Goal: Information Seeking & Learning: Obtain resource

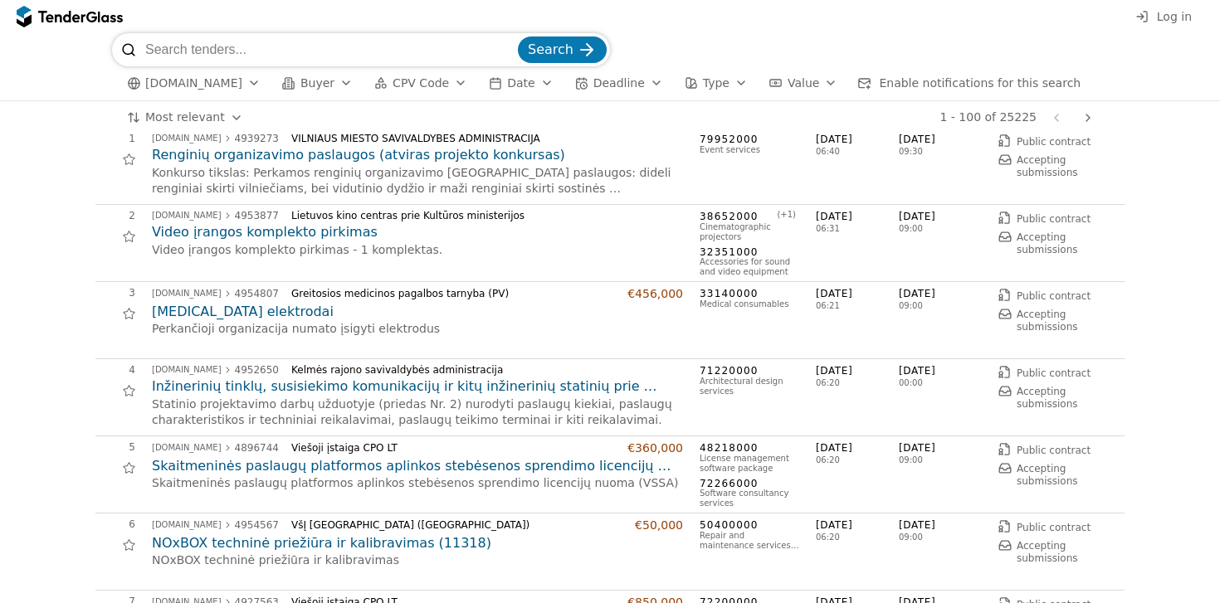
scroll to position [22, 0]
click at [268, 61] on input "search" at bounding box center [329, 49] width 369 height 33
type input "ondonto"
click at [518, 37] on button "Search" at bounding box center [562, 50] width 89 height 27
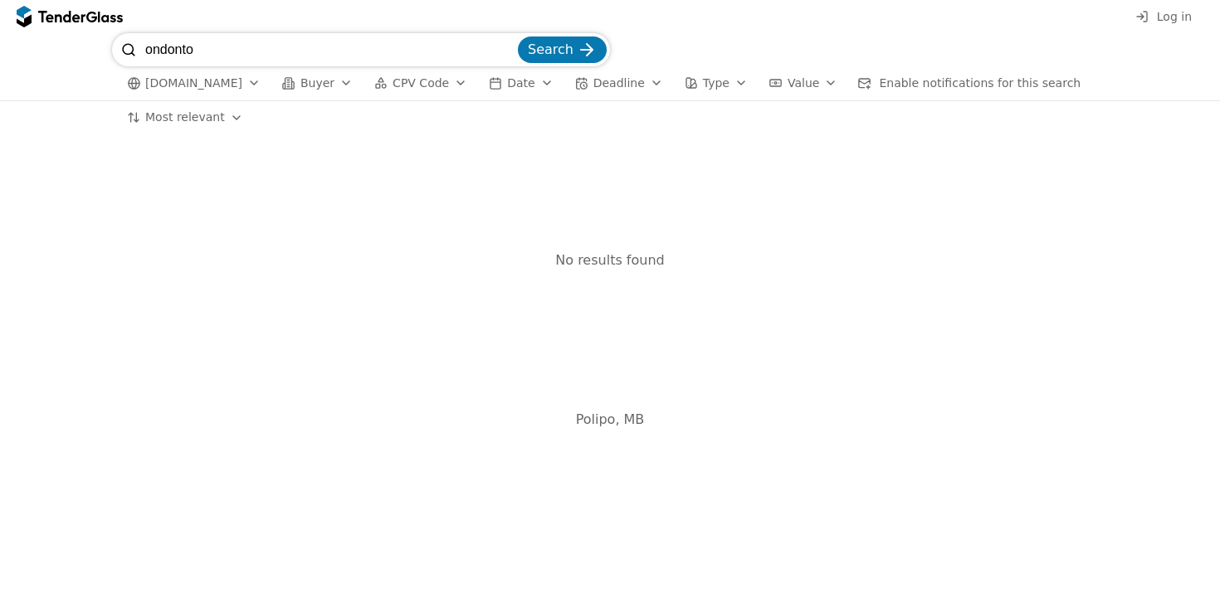
click at [271, 55] on input "ondonto" at bounding box center [329, 49] width 369 height 33
type input "o"
type input "cad.cam"
click at [518, 37] on button "Search" at bounding box center [562, 50] width 89 height 27
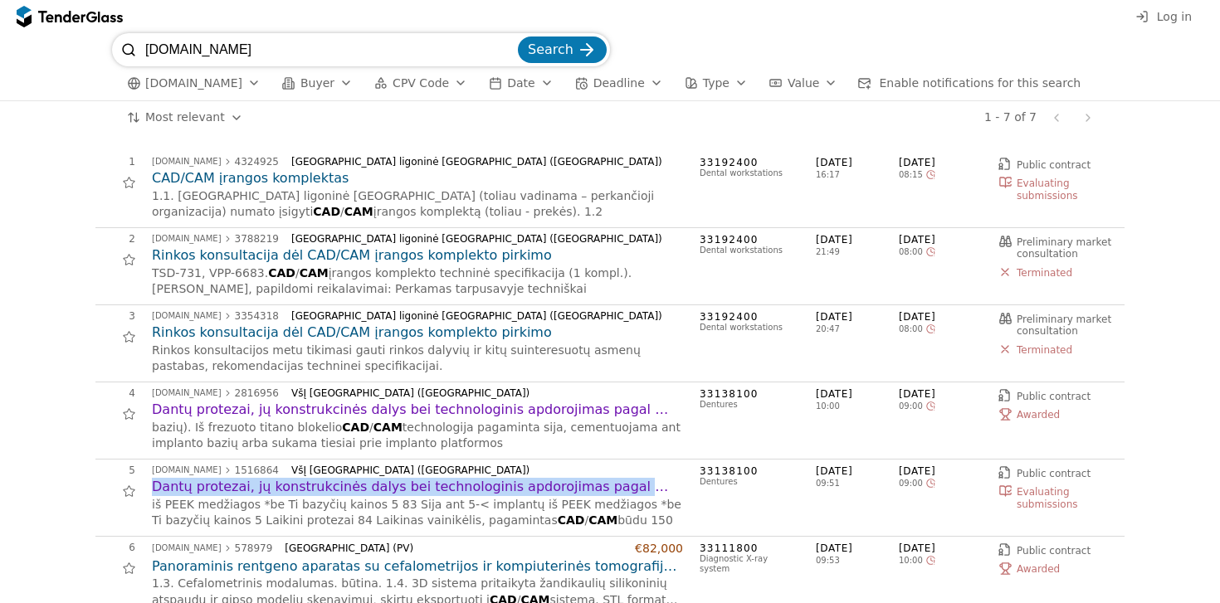
click at [263, 178] on h2 "CAD/CAM įrangos komplektas" at bounding box center [417, 178] width 531 height 18
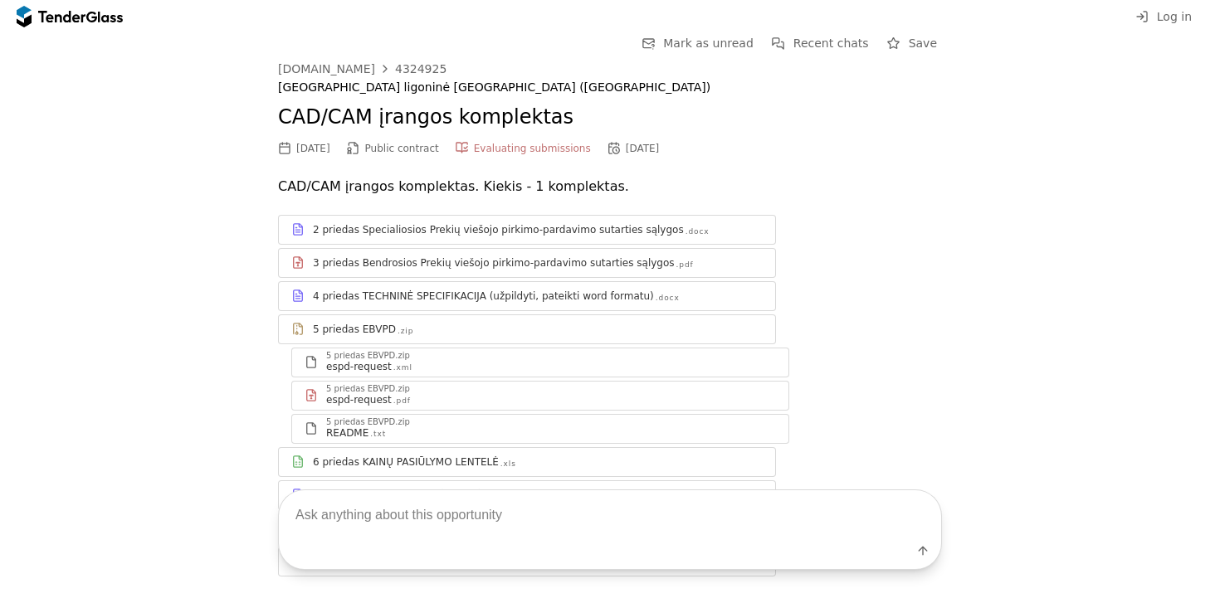
scroll to position [45, 0]
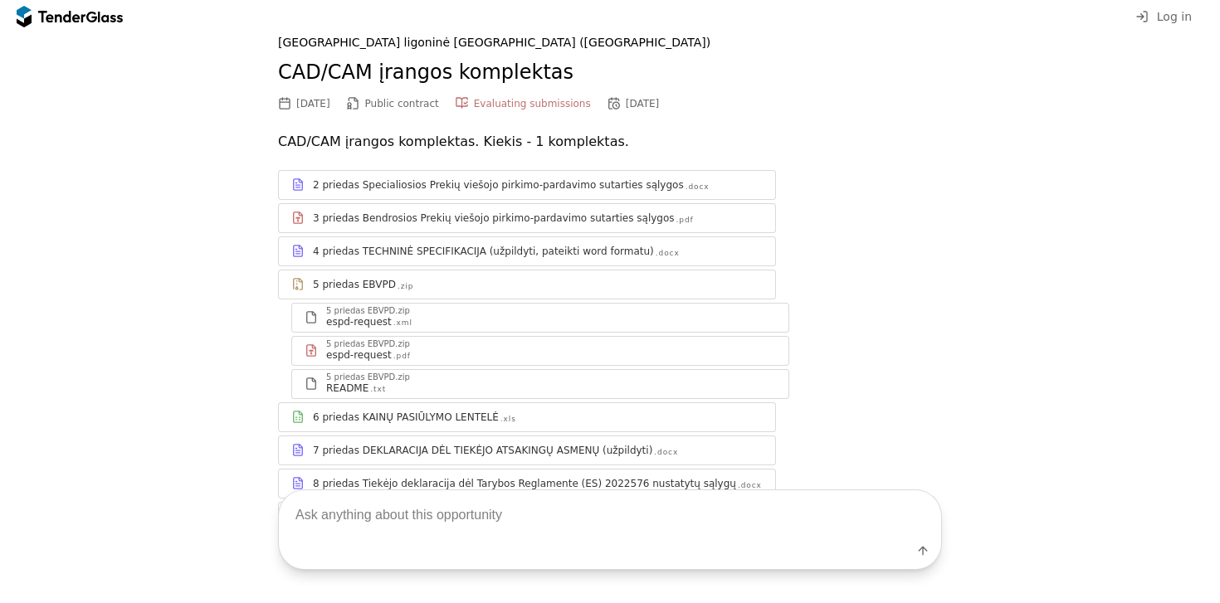
click at [384, 418] on div "6 priedas KAINŲ PASIŪLYMO LENTELĖ" at bounding box center [406, 417] width 186 height 13
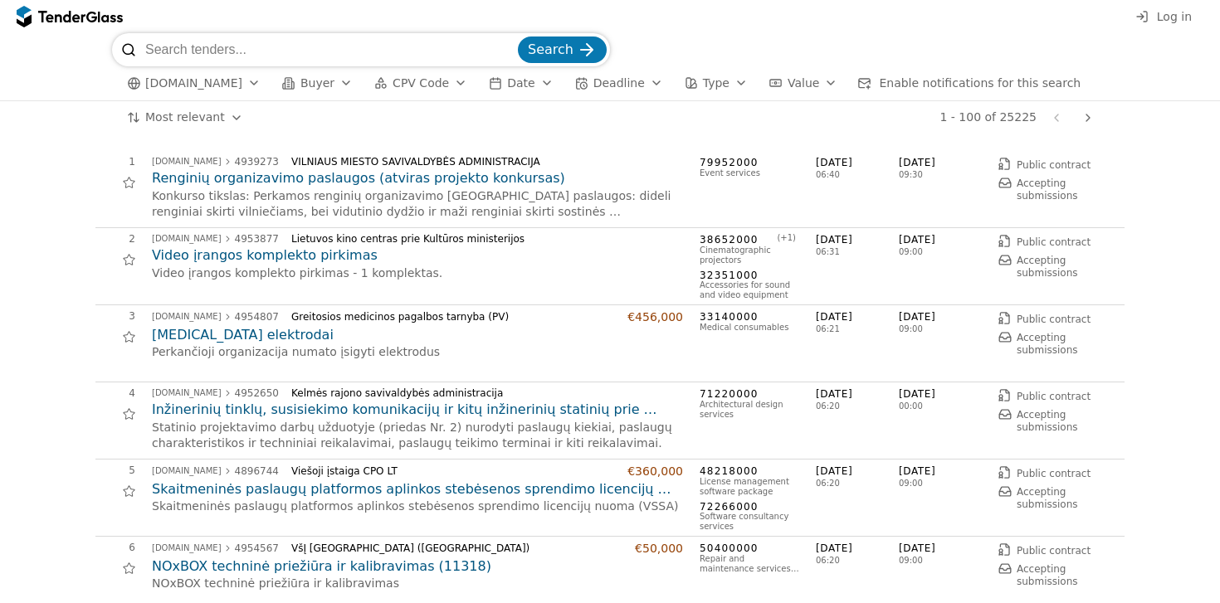
scroll to position [22, 0]
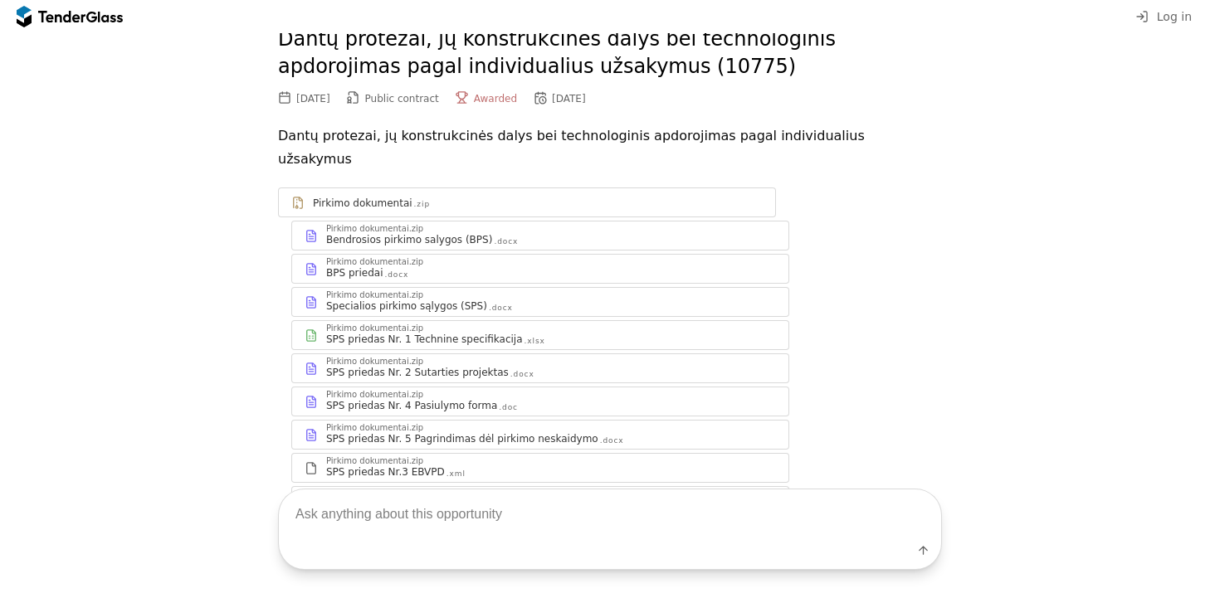
scroll to position [141, 0]
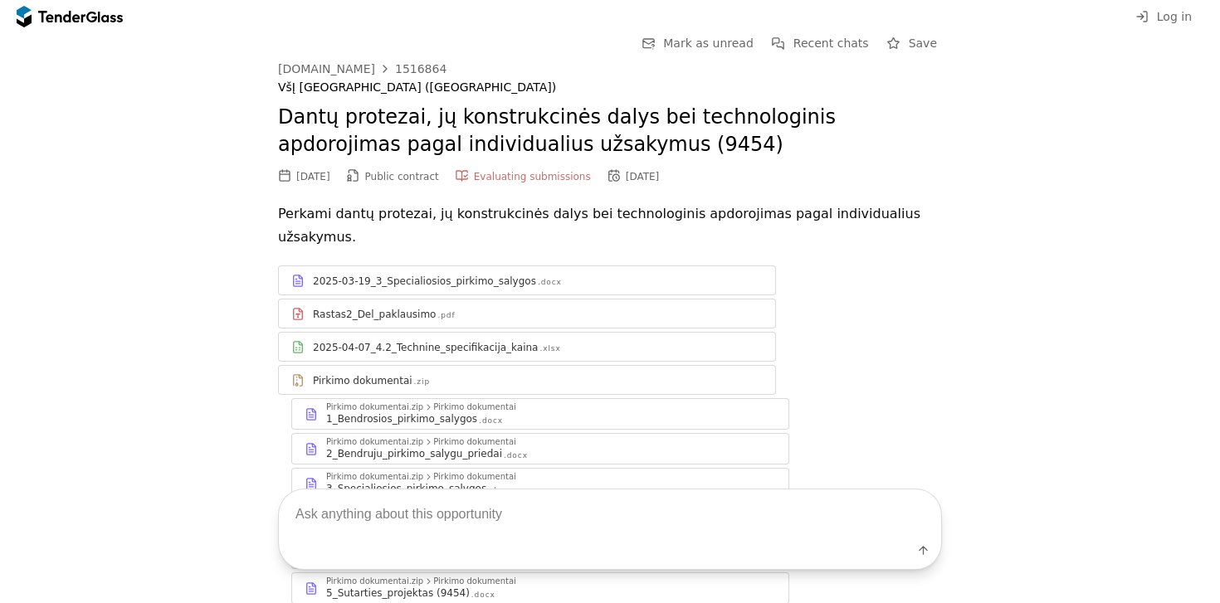
click at [495, 271] on div "2025-03-19_3_Specialiosios_pirkimo_salygos .docx" at bounding box center [527, 281] width 496 height 21
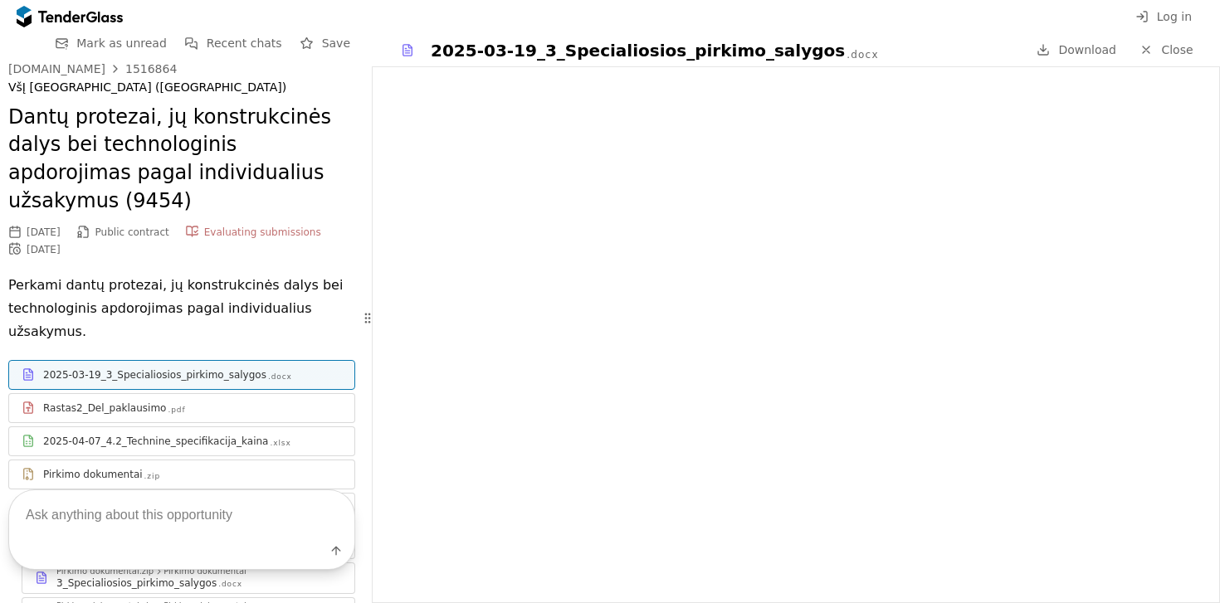
click at [8, 360] on link "2025-03-19_3_Specialiosios_pirkimo_salygos .docx" at bounding box center [181, 375] width 347 height 30
click at [86, 402] on div "Rastas2_Del_paklausimo" at bounding box center [104, 408] width 123 height 13
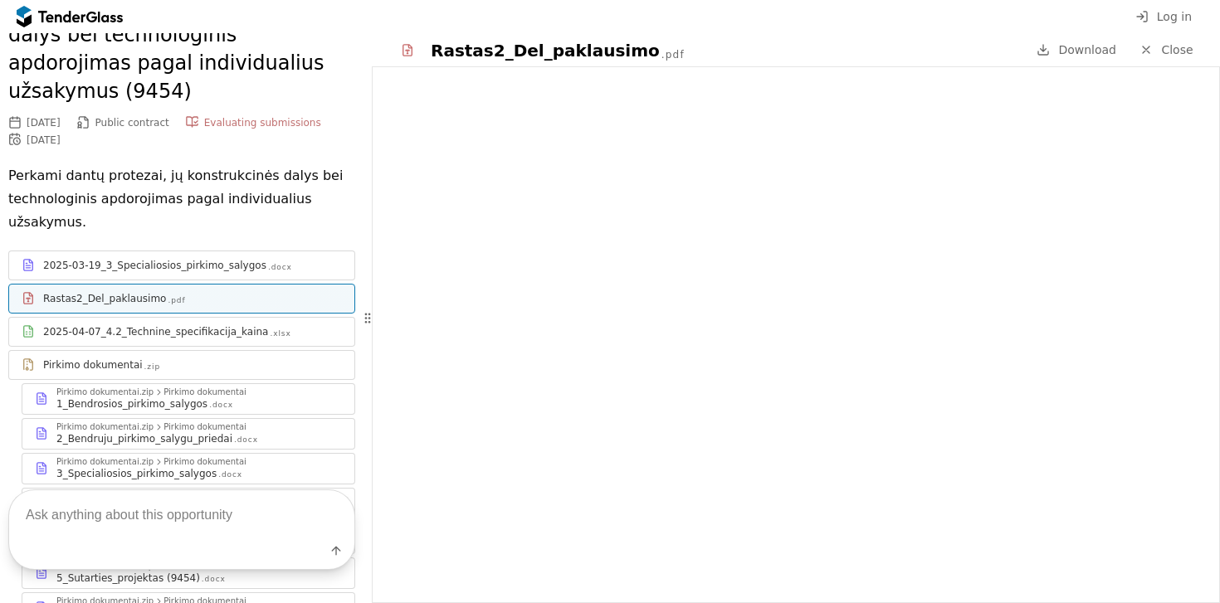
scroll to position [128, 0]
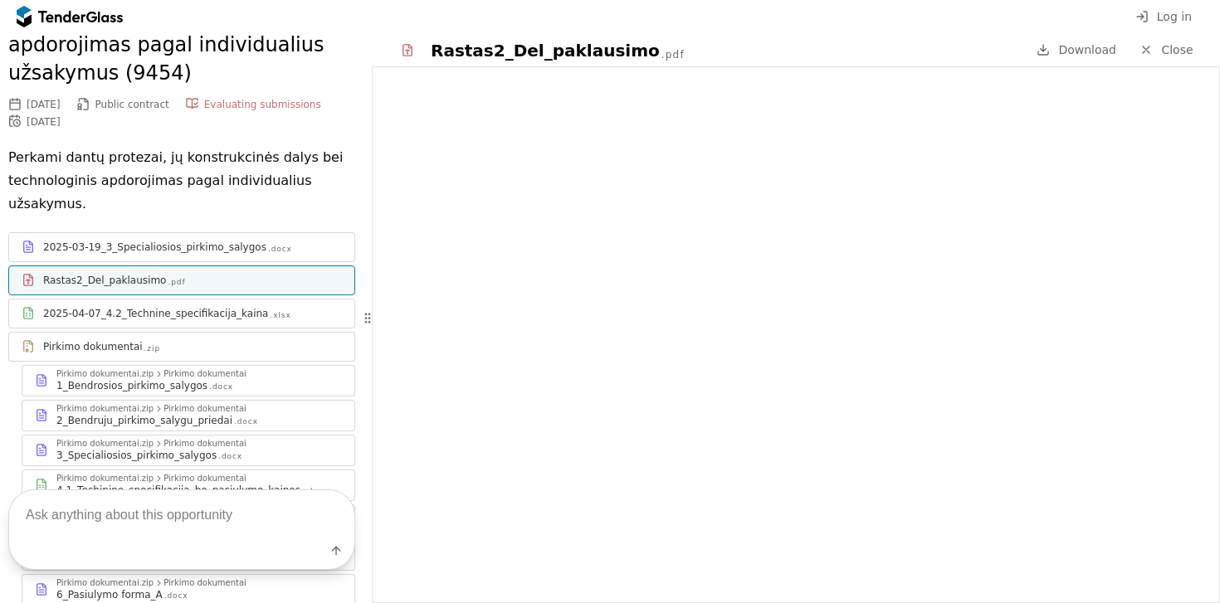
drag, startPoint x: 134, startPoint y: 370, endPoint x: 168, endPoint y: 217, distance: 156.3
click at [134, 414] on div "2_Bendruju_pirkimo_salygu_priedai" at bounding box center [144, 420] width 176 height 13
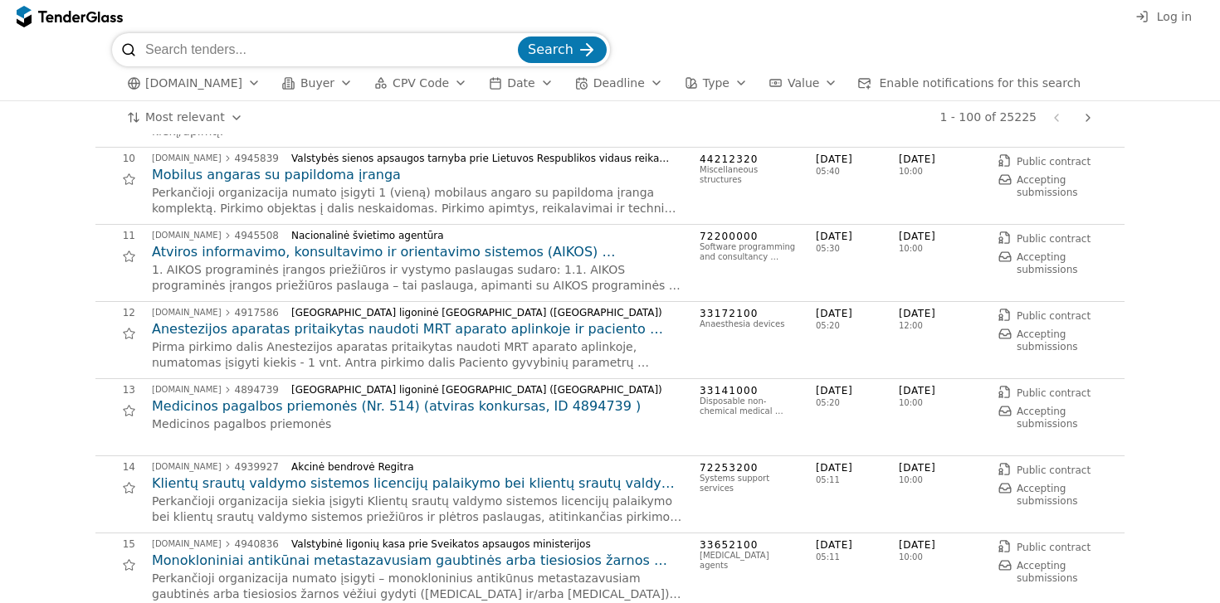
scroll to position [1137, 0]
